Goal: Transaction & Acquisition: Purchase product/service

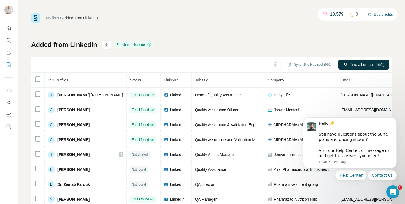
click at [369, 14] on icon "button" at bounding box center [369, 14] width 4 height 4
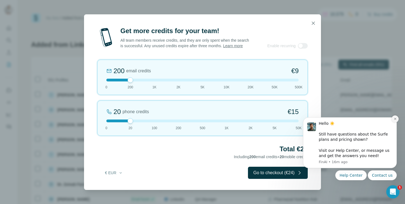
click at [393, 119] on button "Dismiss notification" at bounding box center [395, 118] width 7 height 7
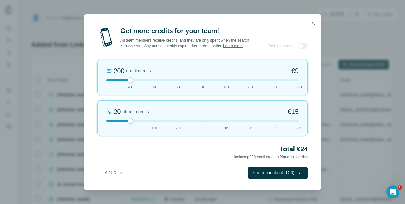
drag, startPoint x: 130, startPoint y: 82, endPoint x: 119, endPoint y: 82, distance: 10.7
click at [119, 81] on div at bounding box center [202, 80] width 192 height 3
click at [285, 173] on button "Go to checkout (€24)" at bounding box center [278, 172] width 60 height 12
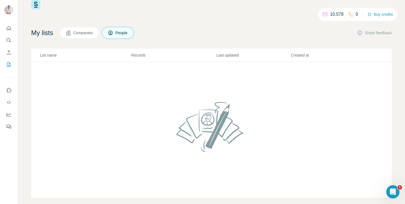
scroll to position [13, 0]
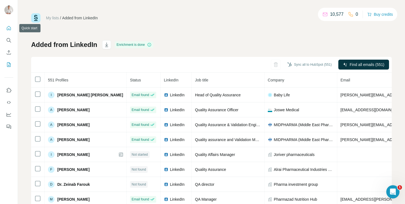
click at [9, 29] on icon "Quick start" at bounding box center [9, 28] width 6 height 6
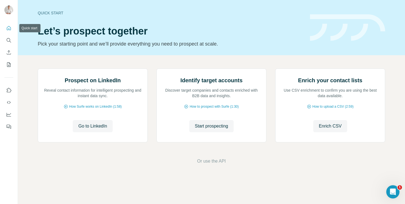
click at [8, 28] on icon "Quick start" at bounding box center [9, 28] width 6 height 6
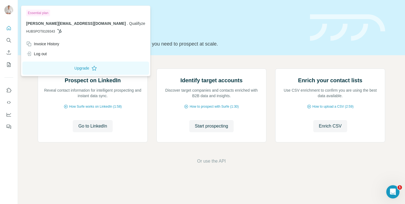
click at [12, 11] on img at bounding box center [8, 10] width 9 height 9
click at [41, 44] on div "Invoice History" at bounding box center [42, 44] width 33 height 6
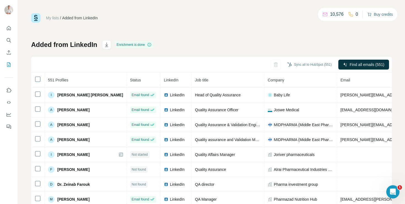
click at [381, 17] on button "Buy credits" at bounding box center [380, 14] width 26 height 8
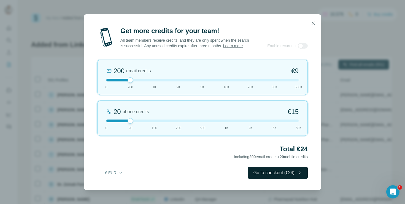
click at [280, 175] on button "Go to checkout (€24)" at bounding box center [278, 172] width 60 height 12
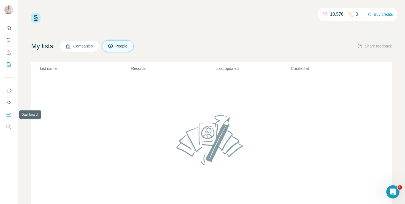
click at [9, 117] on icon "Dashboard" at bounding box center [9, 115] width 6 height 6
